Goal: Transaction & Acquisition: Purchase product/service

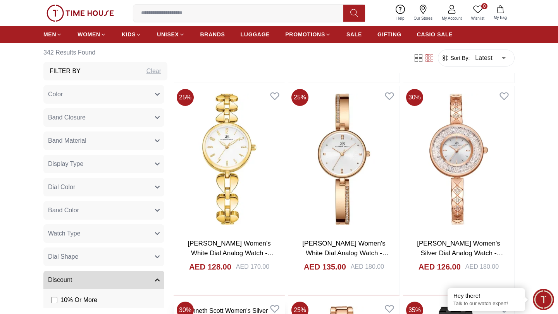
scroll to position [1205, 0]
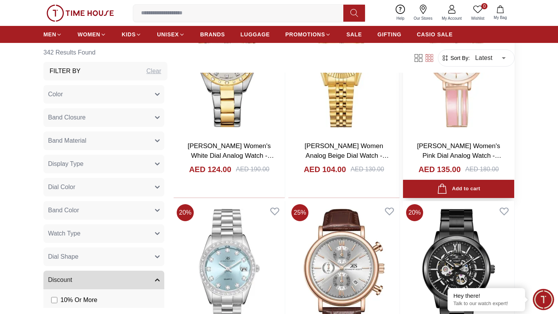
scroll to position [2762, 0]
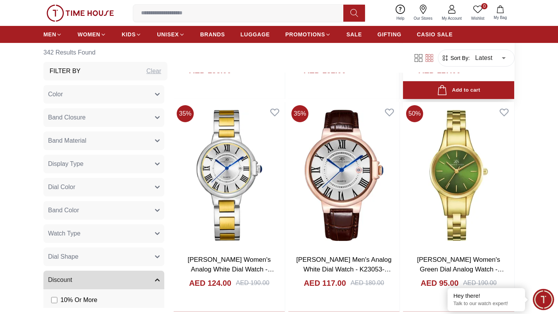
scroll to position [627, 0]
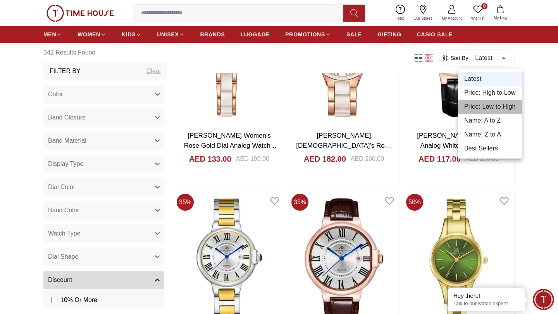
click at [476, 108] on li "Price: Low to High" at bounding box center [490, 107] width 64 height 14
type input "*"
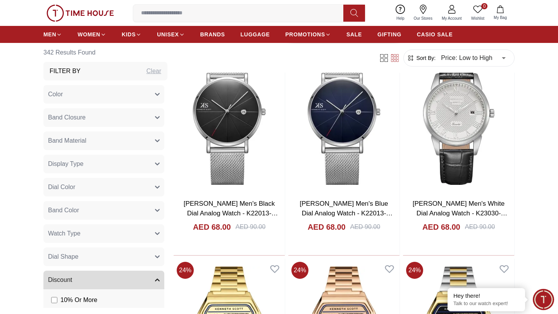
scroll to position [768, 0]
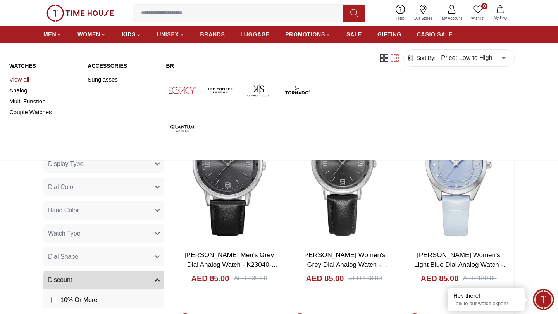
click at [24, 79] on link "View all" at bounding box center [43, 79] width 69 height 11
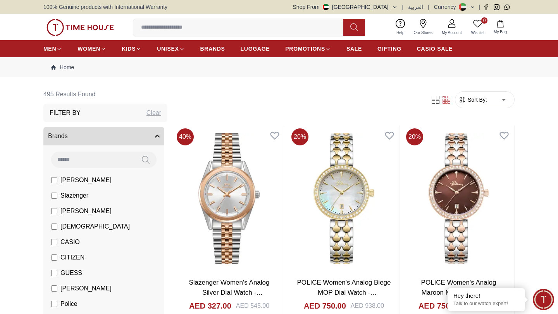
click at [479, 102] on span "Sort By:" at bounding box center [476, 100] width 21 height 8
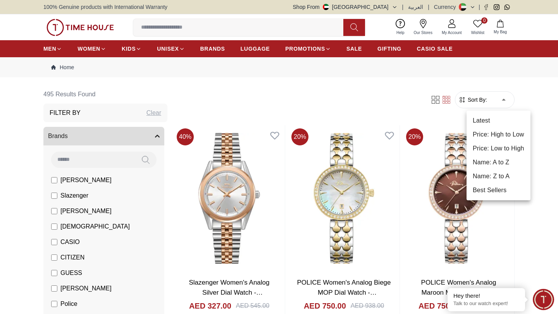
click at [487, 149] on li "Price: Low to High" at bounding box center [498, 149] width 64 height 14
type input "*"
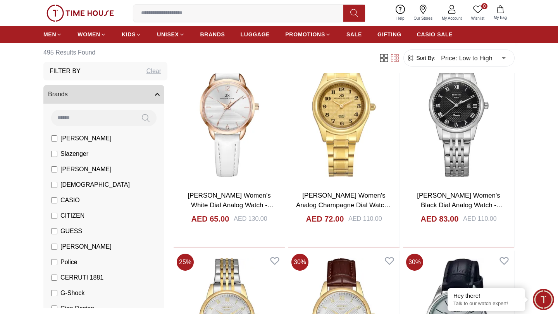
scroll to position [304, 0]
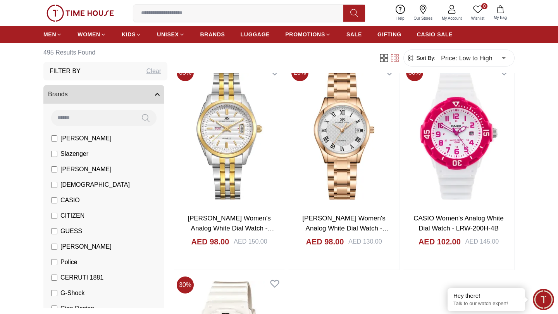
scroll to position [2617, 0]
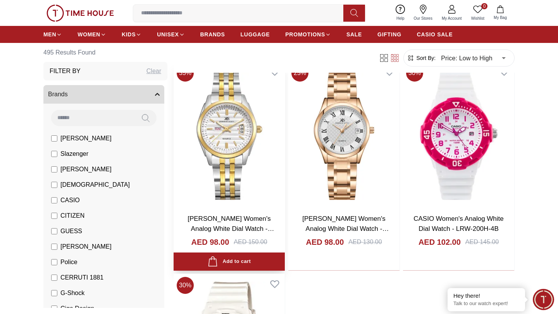
click at [257, 183] on img at bounding box center [229, 135] width 111 height 146
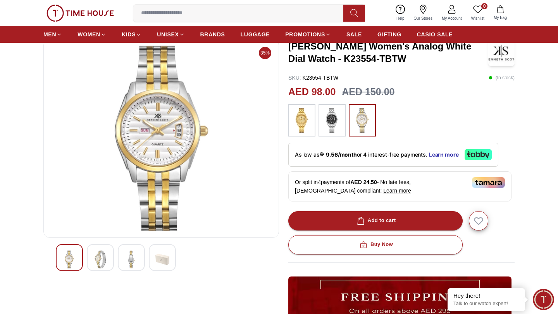
scroll to position [47, 0]
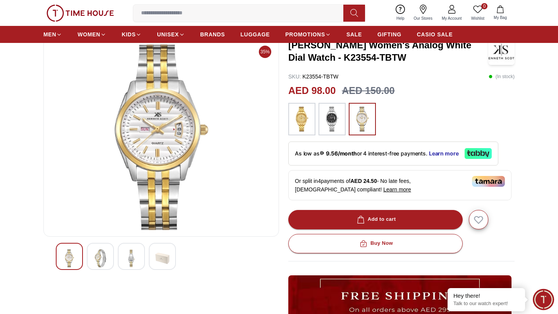
drag, startPoint x: 382, startPoint y: 247, endPoint x: 253, endPoint y: 253, distance: 129.5
click at [253, 253] on div "35% [PERSON_NAME] Women's Analog White Dial Watch - K23554-TBTW SKU : K23554-TB…" at bounding box center [278, 234] width 471 height 393
click at [304, 128] on img at bounding box center [301, 119] width 19 height 25
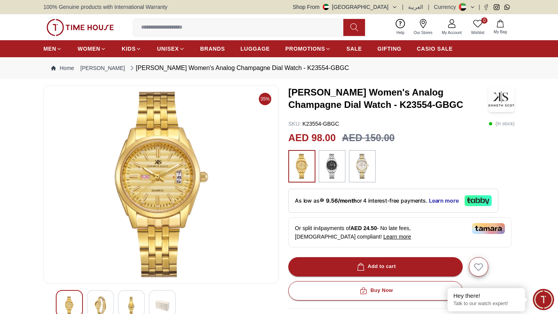
click at [367, 173] on img at bounding box center [361, 166] width 19 height 25
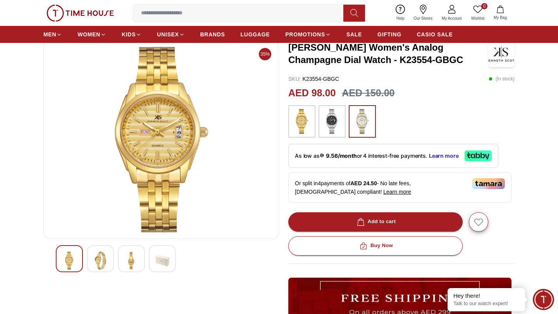
scroll to position [50, 0]
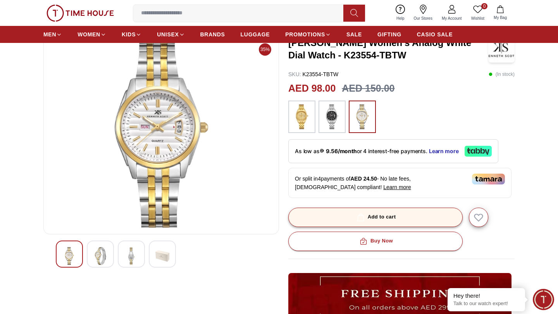
drag, startPoint x: 357, startPoint y: 244, endPoint x: 358, endPoint y: 210, distance: 34.1
click at [359, 210] on div "Add to cart Buy Now" at bounding box center [401, 229] width 226 height 43
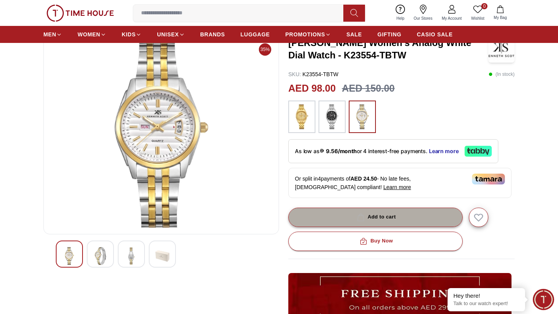
click at [358, 210] on button "Add to cart" at bounding box center [375, 217] width 174 height 19
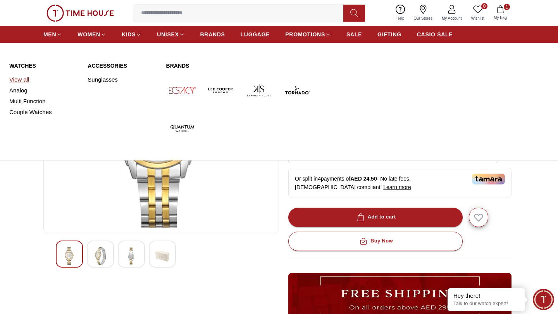
click at [21, 81] on link "View all" at bounding box center [43, 79] width 69 height 11
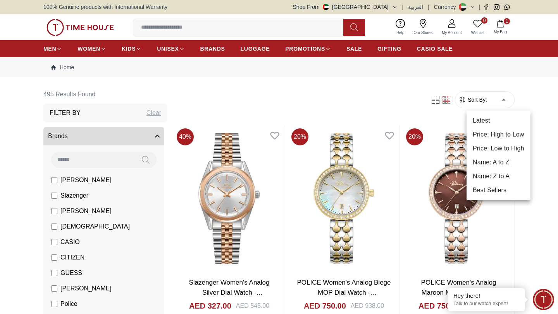
click at [484, 148] on li "Price: Low to High" at bounding box center [498, 149] width 64 height 14
type input "*"
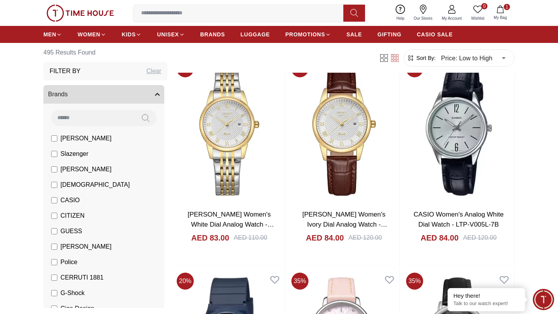
scroll to position [499, 0]
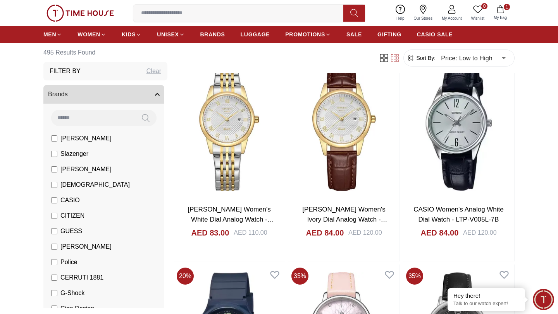
click at [500, 16] on span "My Bag" at bounding box center [499, 18] width 19 height 6
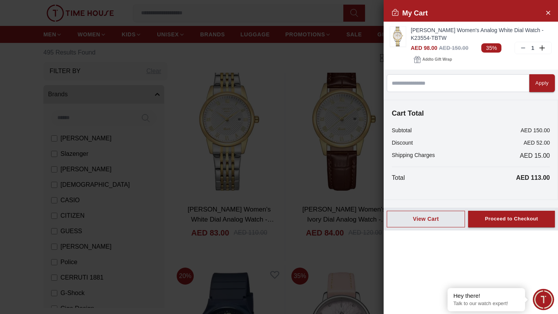
click at [242, 158] on div at bounding box center [279, 157] width 558 height 314
click at [548, 12] on icon "Close Account" at bounding box center [547, 12] width 3 height 3
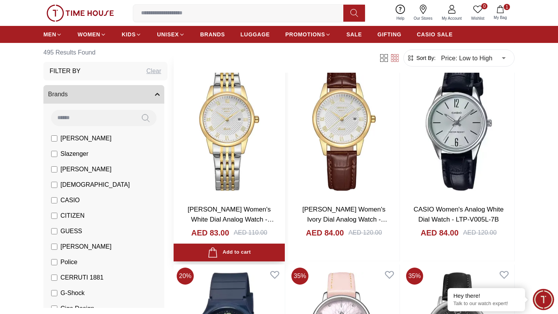
click at [224, 129] on img at bounding box center [229, 125] width 111 height 146
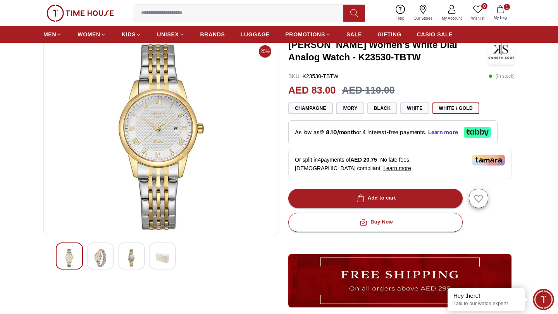
scroll to position [46, 0]
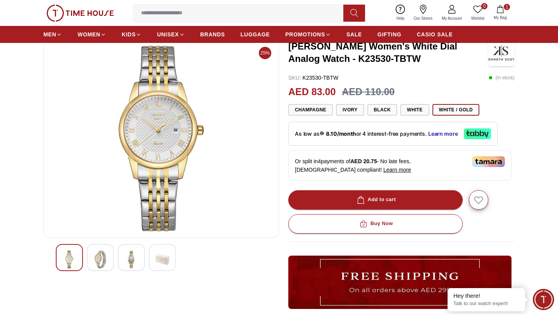
click at [96, 258] on img at bounding box center [100, 260] width 14 height 18
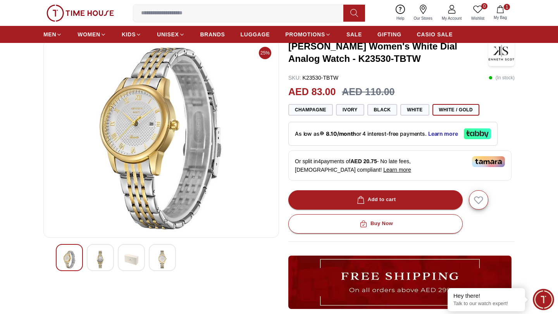
click at [129, 262] on img at bounding box center [131, 260] width 14 height 18
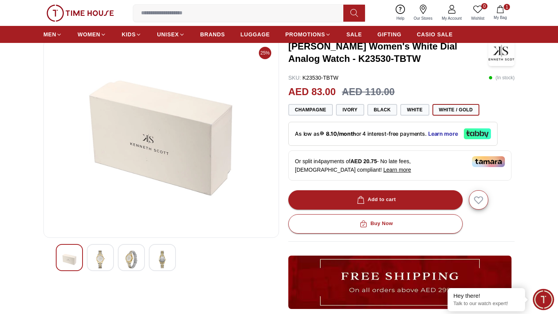
click at [101, 263] on img at bounding box center [100, 260] width 14 height 18
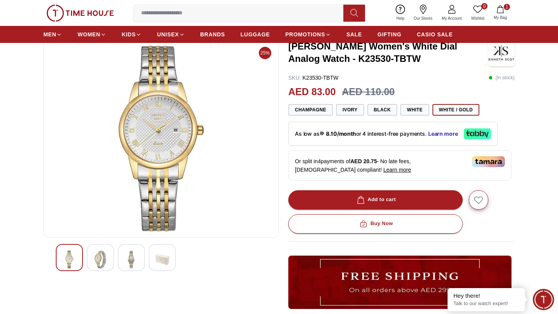
click at [125, 261] on img at bounding box center [131, 260] width 14 height 18
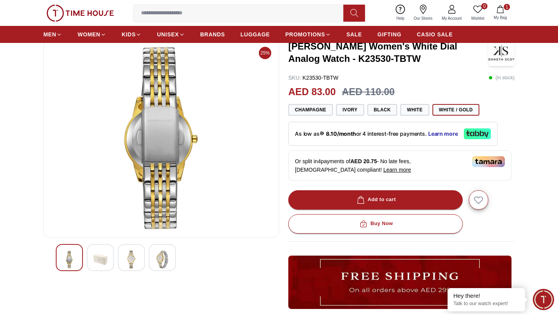
click at [146, 261] on div at bounding box center [161, 257] width 211 height 27
click at [164, 259] on img at bounding box center [162, 260] width 14 height 18
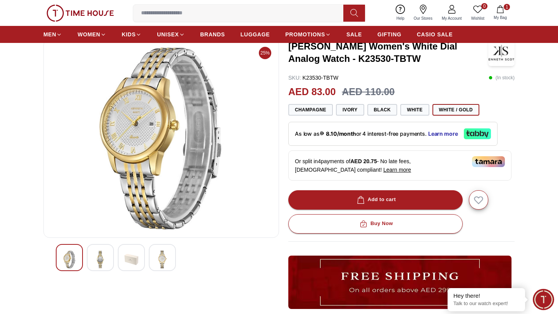
click at [147, 259] on div at bounding box center [161, 257] width 211 height 27
click at [132, 259] on img at bounding box center [131, 260] width 14 height 18
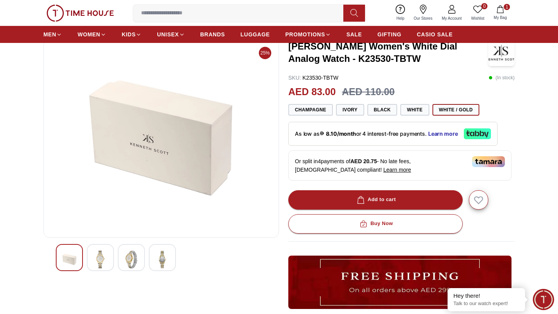
click at [95, 251] on img at bounding box center [100, 260] width 14 height 18
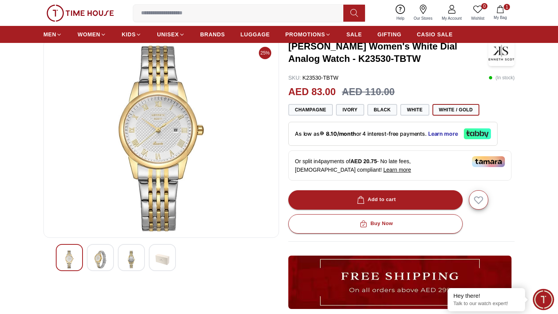
click at [70, 258] on img at bounding box center [69, 260] width 14 height 18
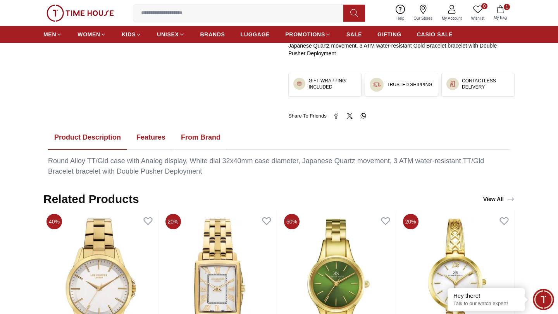
scroll to position [267, 0]
